Goal: Task Accomplishment & Management: Use online tool/utility

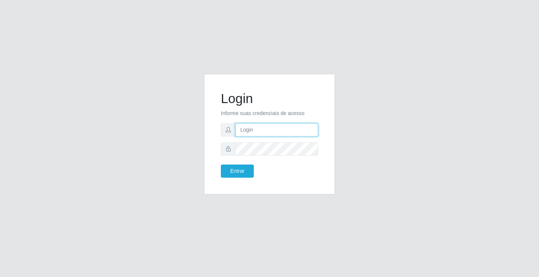
click at [269, 127] on input "text" at bounding box center [277, 129] width 83 height 13
type input "[PERSON_NAME]"
click at [221, 164] on button "Entrar" at bounding box center [237, 170] width 33 height 13
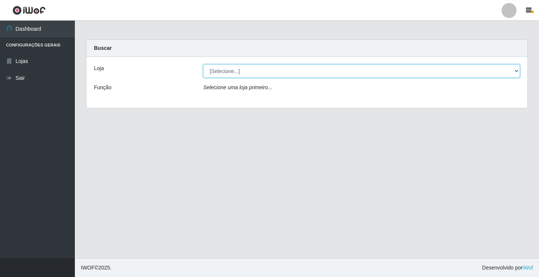
drag, startPoint x: 237, startPoint y: 70, endPoint x: 239, endPoint y: 73, distance: 4.4
click at [237, 70] on select "[Selecione...] Ideal - Conceição" at bounding box center [361, 70] width 317 height 13
select select "231"
click at [203, 64] on select "[Selecione...] Ideal - Conceição" at bounding box center [361, 70] width 317 height 13
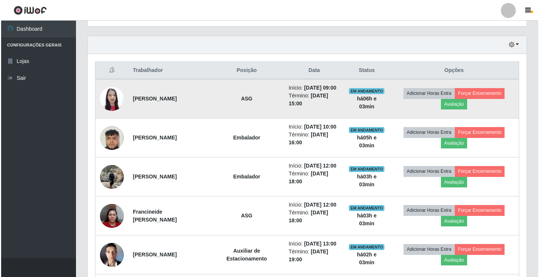
scroll to position [262, 0]
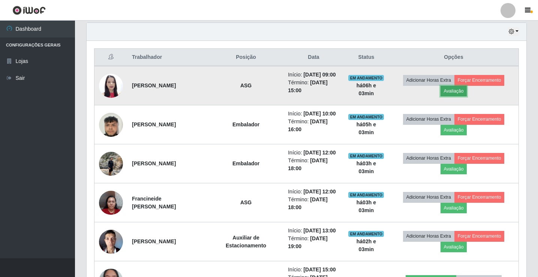
click at [465, 96] on button "Avaliação" at bounding box center [453, 91] width 27 height 10
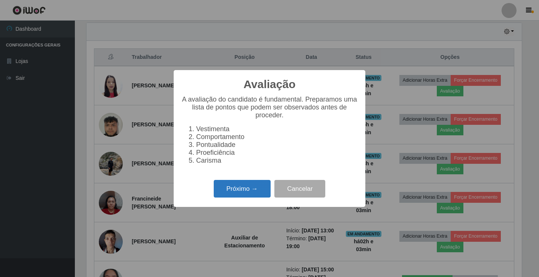
click at [258, 189] on button "Próximo →" at bounding box center [242, 189] width 57 height 18
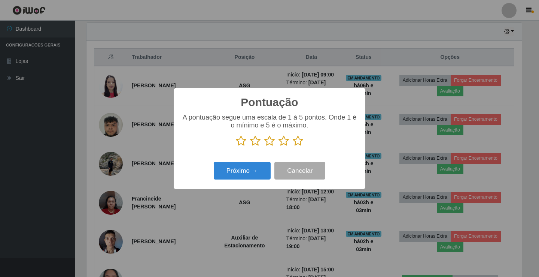
click at [269, 142] on icon at bounding box center [269, 140] width 10 height 11
click at [264, 146] on input "radio" at bounding box center [264, 146] width 0 height 0
click at [261, 170] on button "Próximo →" at bounding box center [242, 171] width 57 height 18
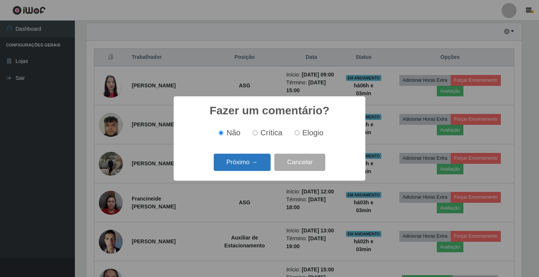
click at [260, 165] on button "Próximo →" at bounding box center [242, 163] width 57 height 18
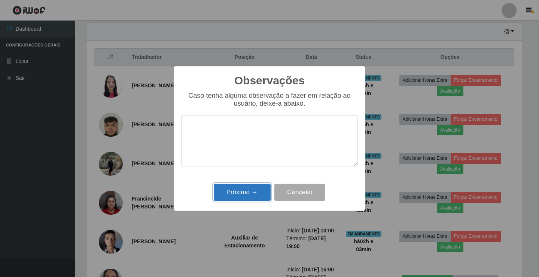
click at [258, 198] on button "Próximo →" at bounding box center [242, 193] width 57 height 18
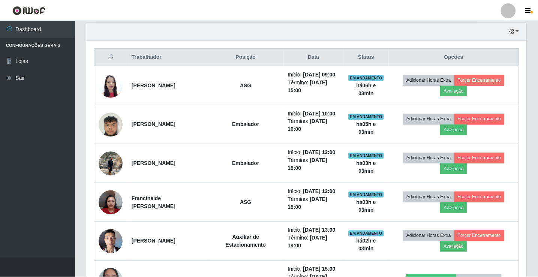
scroll to position [155, 439]
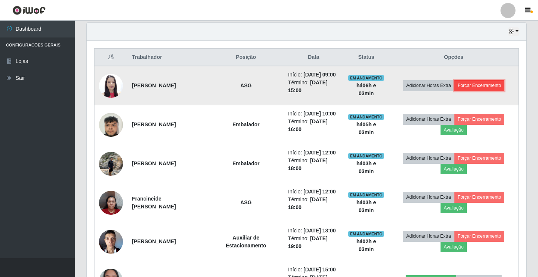
click at [483, 91] on button "Forçar Encerramento" at bounding box center [479, 85] width 50 height 10
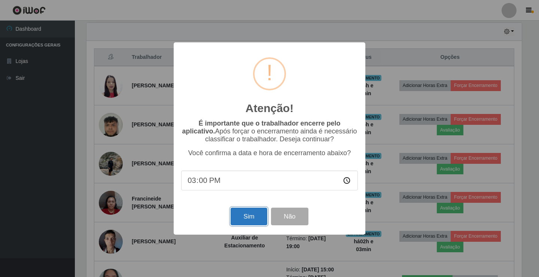
click at [255, 211] on button "Sim" at bounding box center [249, 217] width 36 height 18
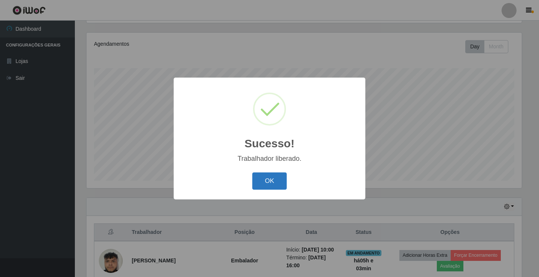
click at [268, 179] on button "OK" at bounding box center [269, 181] width 35 height 18
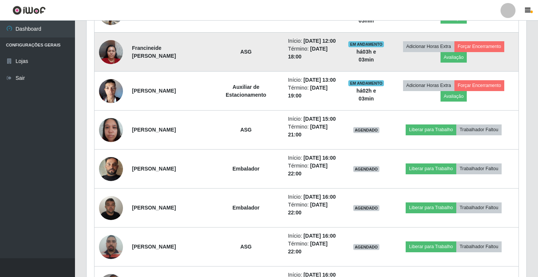
scroll to position [387, 0]
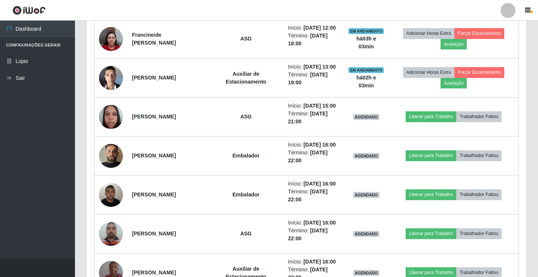
click at [509, 12] on div at bounding box center [507, 10] width 15 height 15
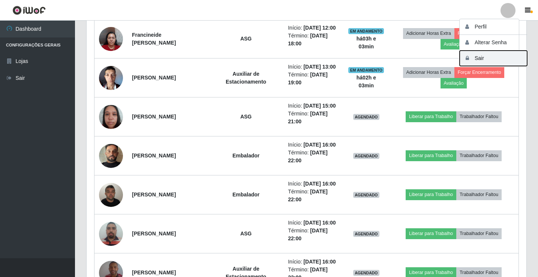
click at [505, 59] on button "Sair" at bounding box center [492, 58] width 67 height 15
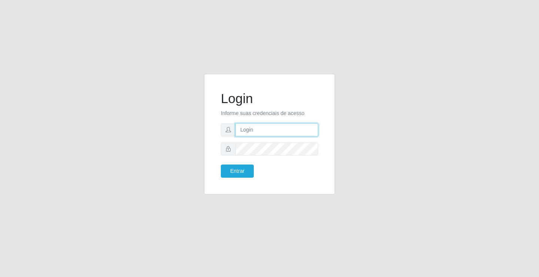
click at [259, 133] on input "text" at bounding box center [277, 129] width 83 height 13
type input "[PERSON_NAME]"
click at [221, 164] on button "Entrar" at bounding box center [237, 170] width 33 height 13
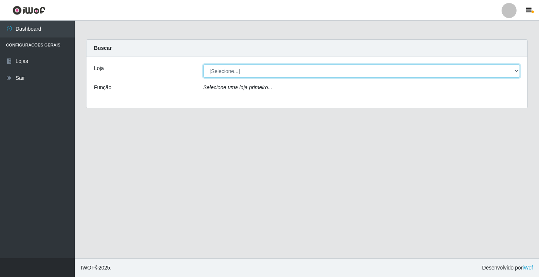
click at [240, 68] on select "[Selecione...] Ideal - Conceição" at bounding box center [361, 70] width 317 height 13
select select "231"
click at [203, 64] on select "[Selecione...] Ideal - Conceição" at bounding box center [361, 70] width 317 height 13
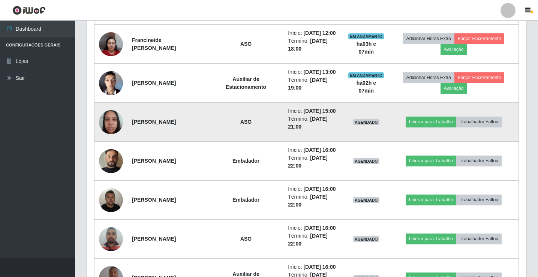
scroll to position [412, 0]
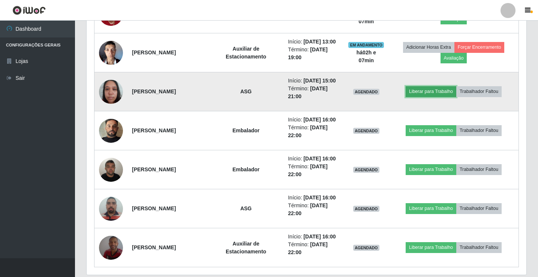
click at [421, 97] on button "Liberar para Trabalho" at bounding box center [430, 91] width 51 height 10
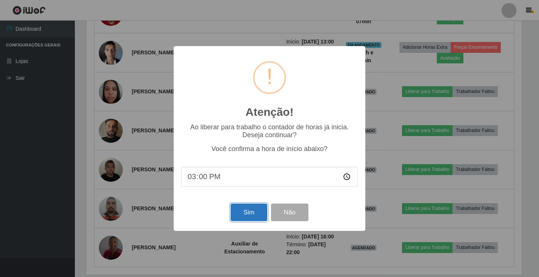
click at [250, 218] on button "Sim" at bounding box center [249, 212] width 36 height 18
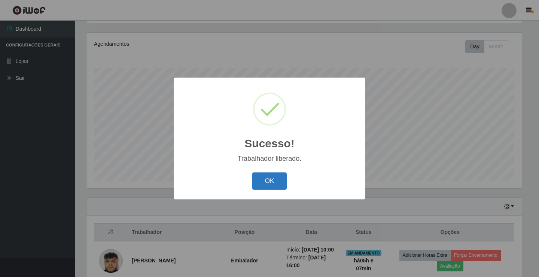
click at [278, 190] on button "OK" at bounding box center [269, 181] width 35 height 18
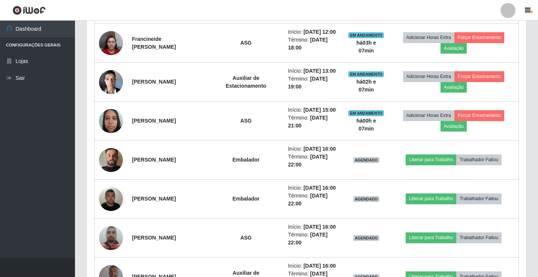
scroll to position [387, 0]
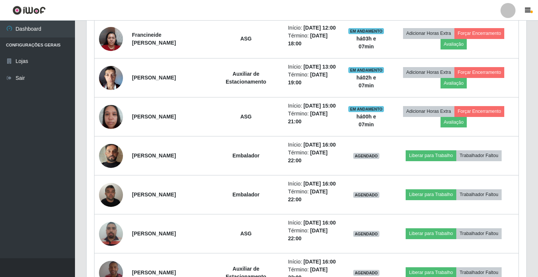
click at [508, 10] on div at bounding box center [507, 10] width 15 height 15
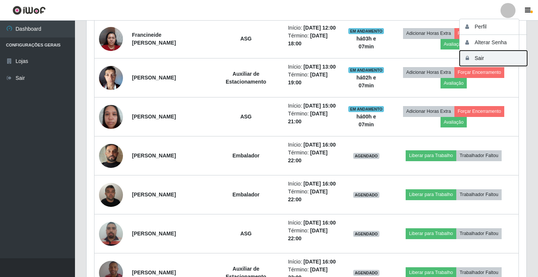
click at [482, 62] on button "Sair" at bounding box center [492, 58] width 67 height 15
